Goal: Task Accomplishment & Management: Use online tool/utility

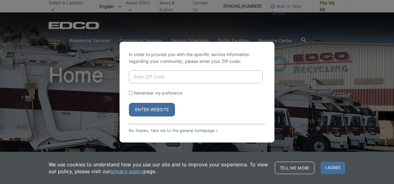
click at [138, 77] on input "Enter ZIP Code" at bounding box center [196, 76] width 134 height 13
type input "92064"
click at [157, 109] on button "Enter Website" at bounding box center [152, 110] width 46 height 14
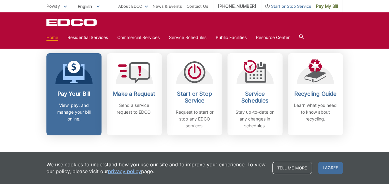
scroll to position [178, 0]
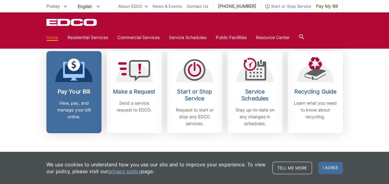
click at [80, 85] on link "Pay Your Bill View, pay, and manage your bill online." at bounding box center [73, 92] width 55 height 82
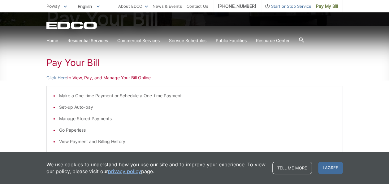
scroll to position [93, 0]
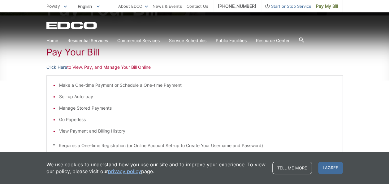
click at [62, 67] on link "Click Here" at bounding box center [56, 67] width 21 height 7
